Goal: Navigation & Orientation: Find specific page/section

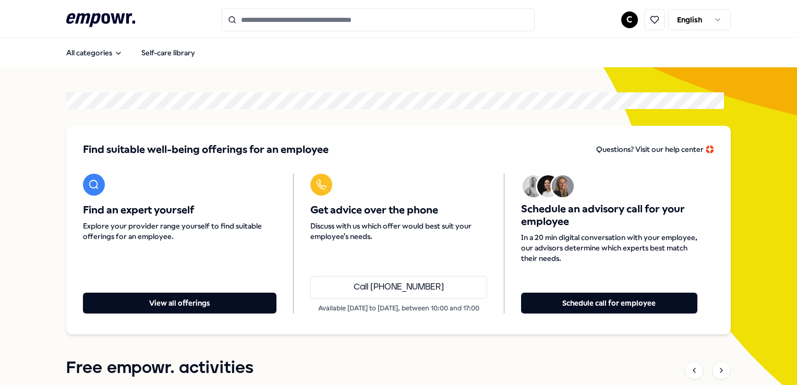
click at [622, 20] on html ".empowr-logo_svg__cls-1{fill:#03032f} C English All categories Self-care librar…" at bounding box center [398, 192] width 797 height 385
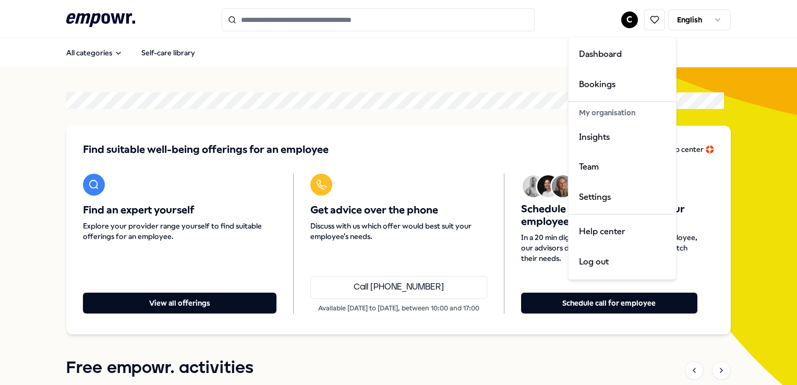
click at [675, 22] on html ".empowr-logo_svg__cls-1{fill:#03032f} C English All categories Self-care librar…" at bounding box center [398, 192] width 797 height 385
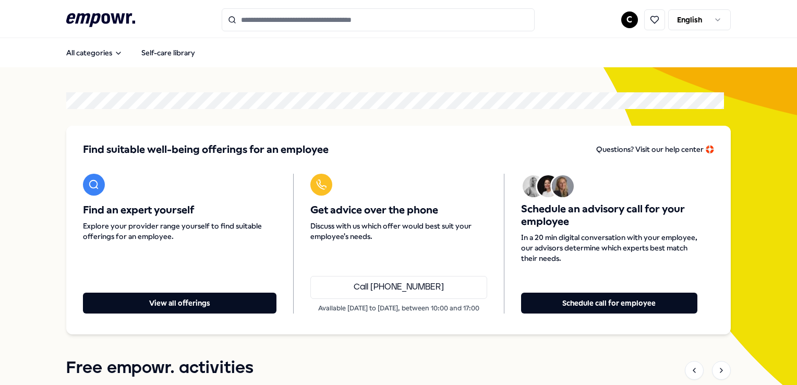
click at [622, 20] on html ".empowr-logo_svg__cls-1{fill:#03032f} C English All categories Self-care librar…" at bounding box center [398, 192] width 797 height 385
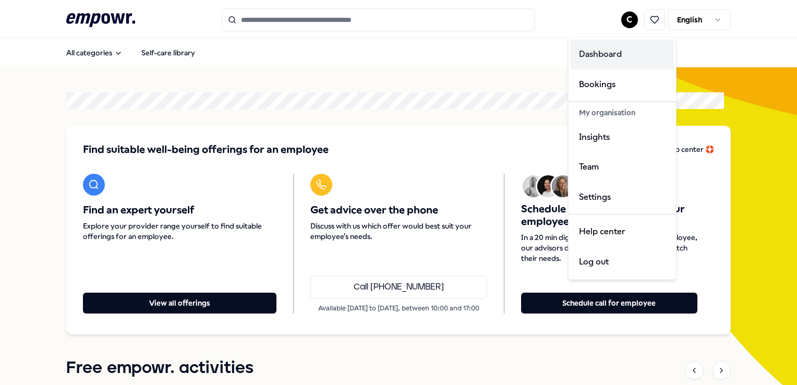
click at [612, 61] on div "Dashboard" at bounding box center [622, 54] width 103 height 30
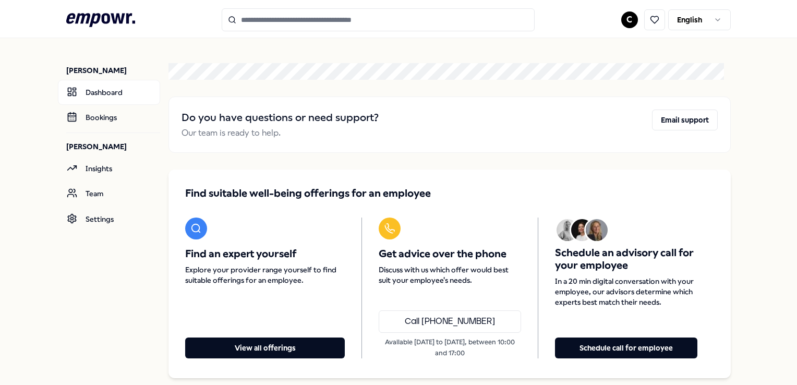
scroll to position [35, 0]
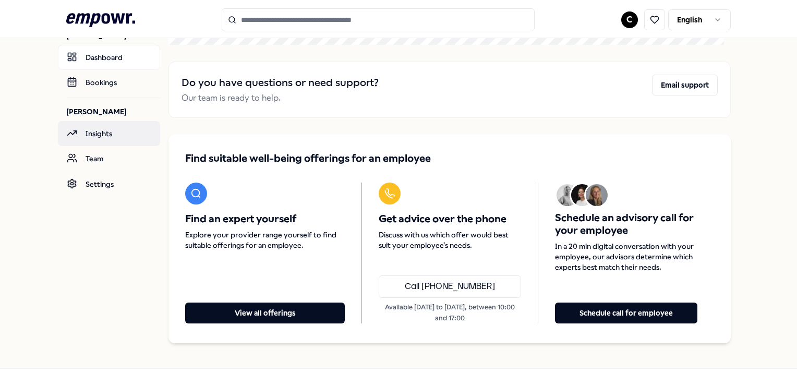
click at [138, 130] on link "Insights" at bounding box center [109, 133] width 102 height 25
